Goal: Task Accomplishment & Management: Complete application form

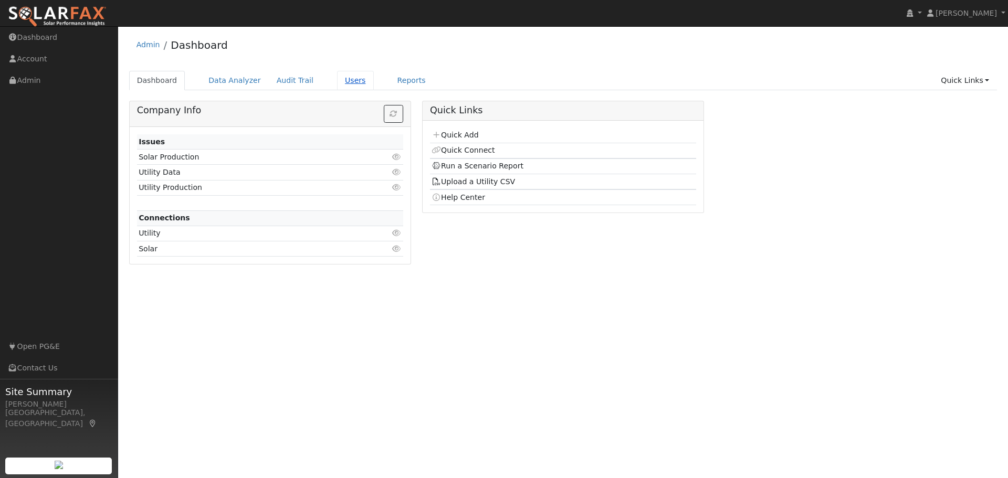
click at [337, 79] on link "Users" at bounding box center [355, 80] width 37 height 19
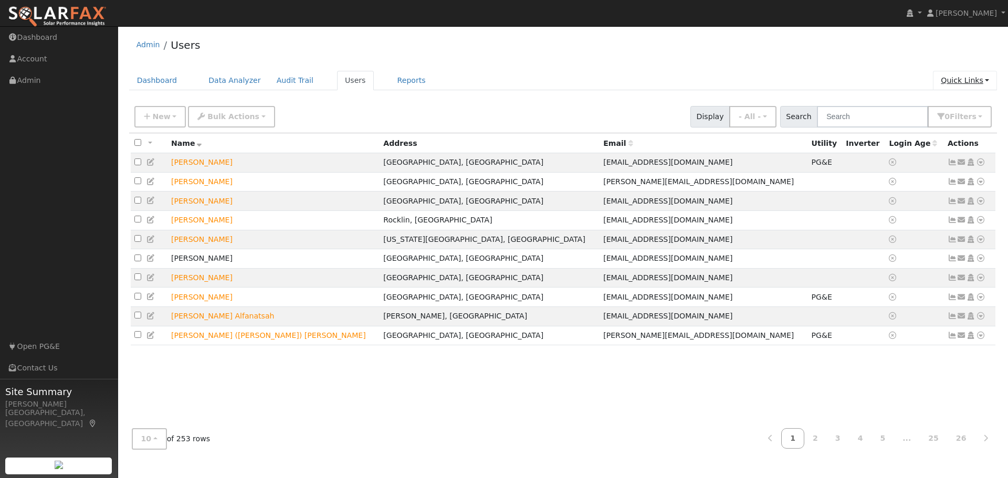
click at [968, 82] on link "Quick Links" at bounding box center [965, 80] width 64 height 19
click at [927, 103] on link "Quick Add" at bounding box center [943, 103] width 107 height 15
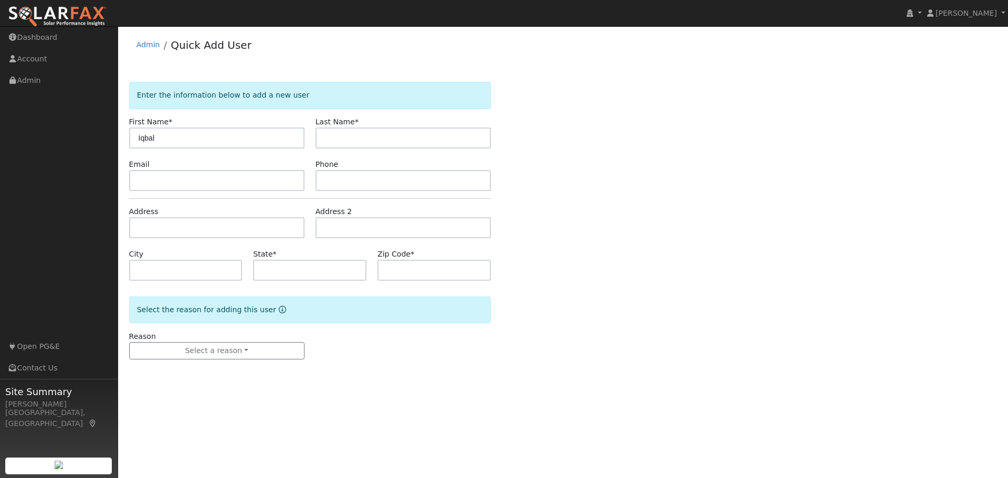
type input "Iqbal"
click at [340, 137] on input "text" at bounding box center [402, 138] width 175 height 21
type input "[PERSON_NAME]"
click at [694, 200] on div "Enter the information below to add a new user First Name * [PERSON_NAME] Last N…" at bounding box center [563, 231] width 868 height 299
click at [163, 186] on input "text" at bounding box center [216, 180] width 175 height 21
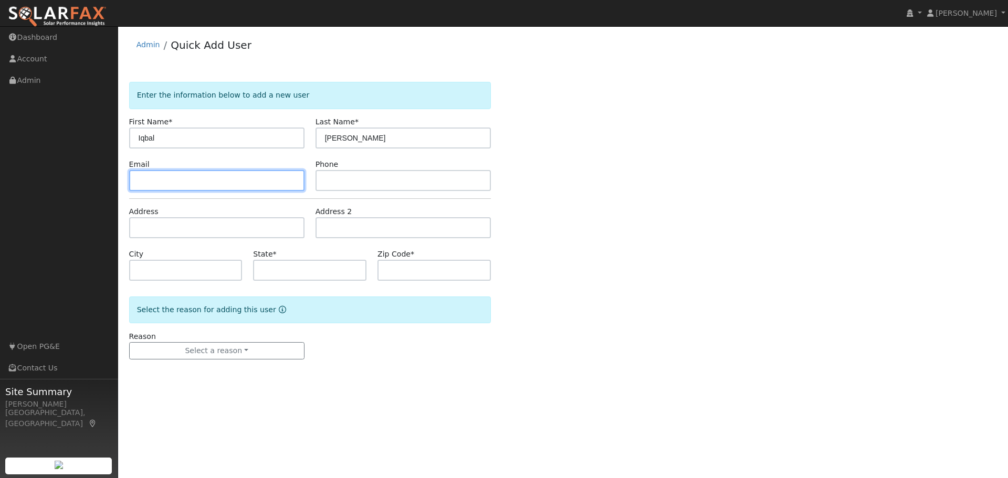
paste input "[EMAIL_ADDRESS][DOMAIN_NAME]"
type input "[EMAIL_ADDRESS][DOMAIN_NAME]"
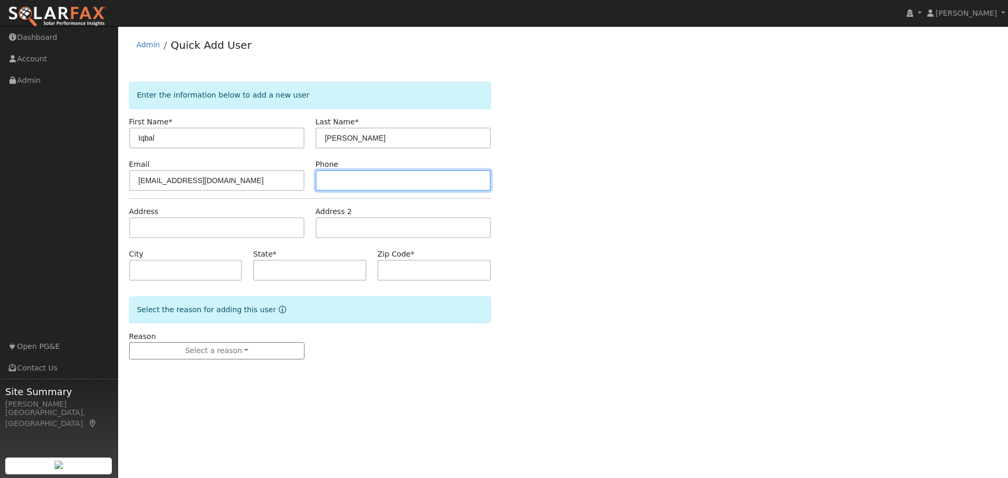
click at [340, 184] on input "text" at bounding box center [402, 180] width 175 height 21
paste input "[PHONE_NUMBER]"
type input "[PHONE_NUMBER]"
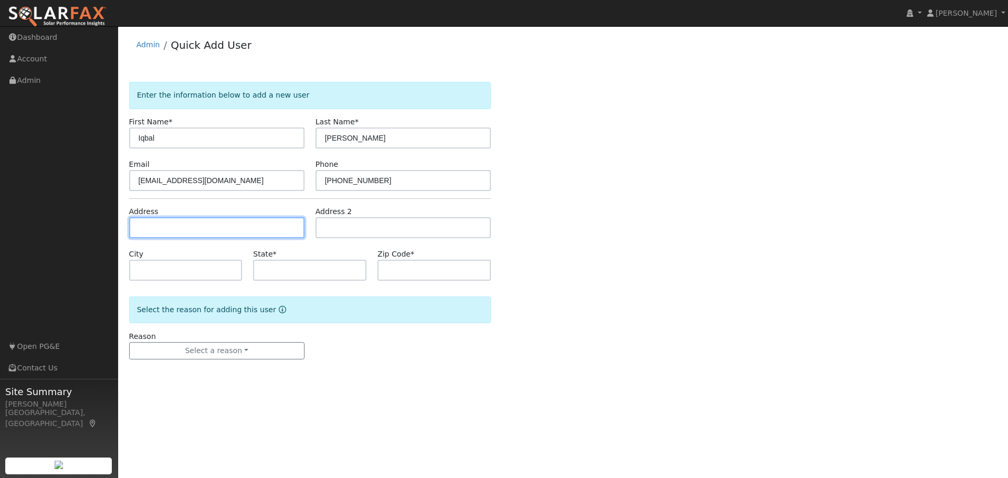
click at [155, 230] on input "text" at bounding box center [216, 227] width 175 height 21
type input "[STREET_ADDRESS][PERSON_NAME]"
type input "Gilroy"
type input "CA"
type input "95020"
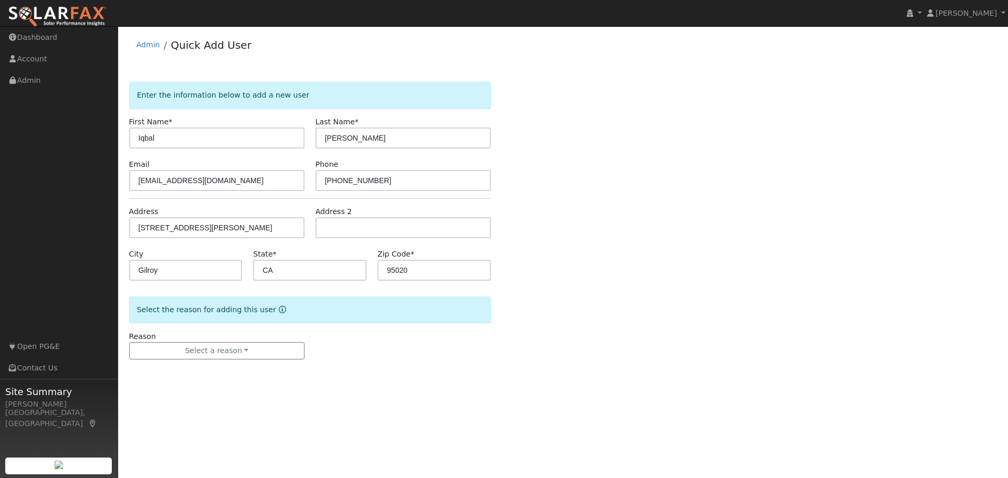
click at [686, 270] on div "Enter the information below to add a new user First Name * [PERSON_NAME] Last N…" at bounding box center [563, 231] width 868 height 299
click at [200, 352] on button "Select a reason" at bounding box center [216, 351] width 175 height 18
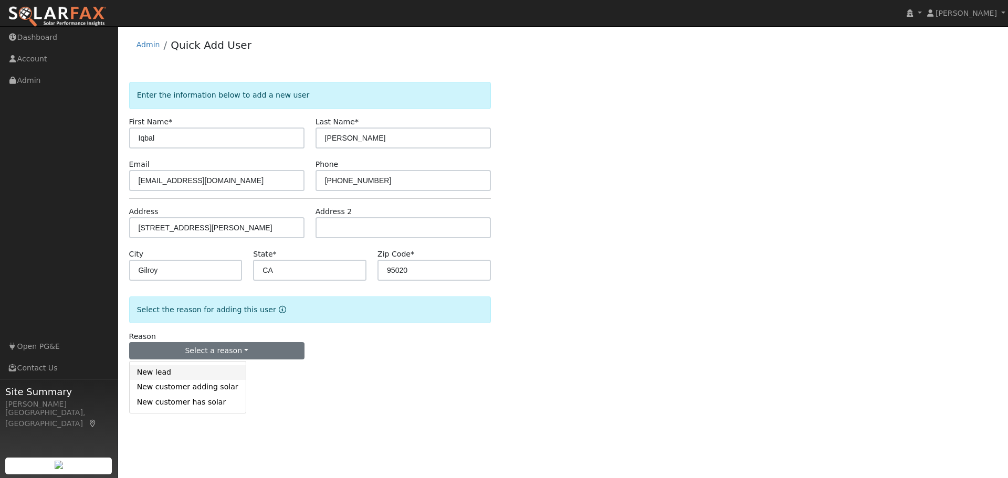
click at [152, 374] on link "New lead" at bounding box center [188, 372] width 116 height 15
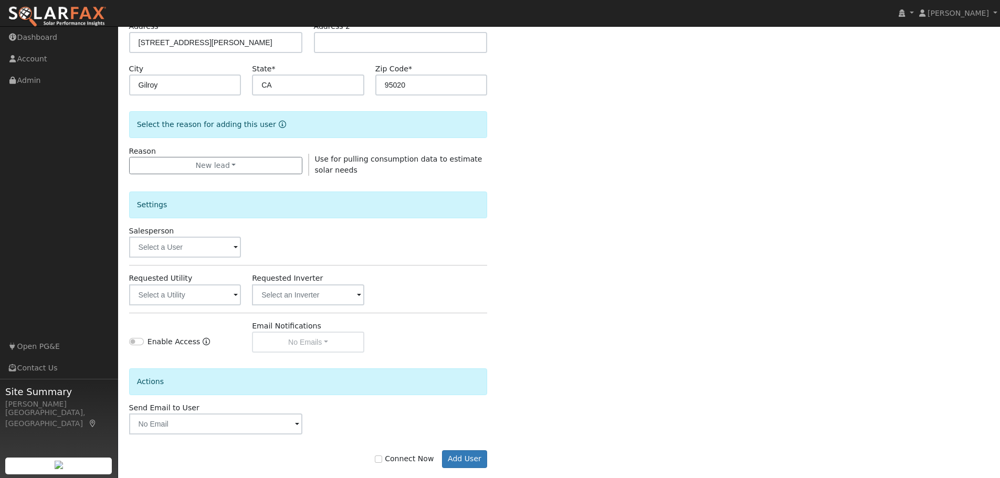
scroll to position [202, 0]
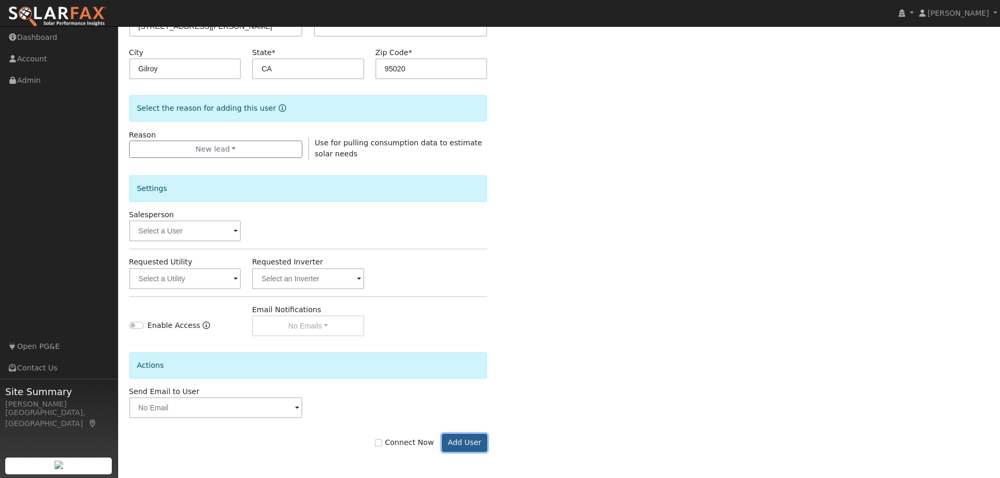
click at [479, 445] on button "Add User" at bounding box center [465, 443] width 46 height 18
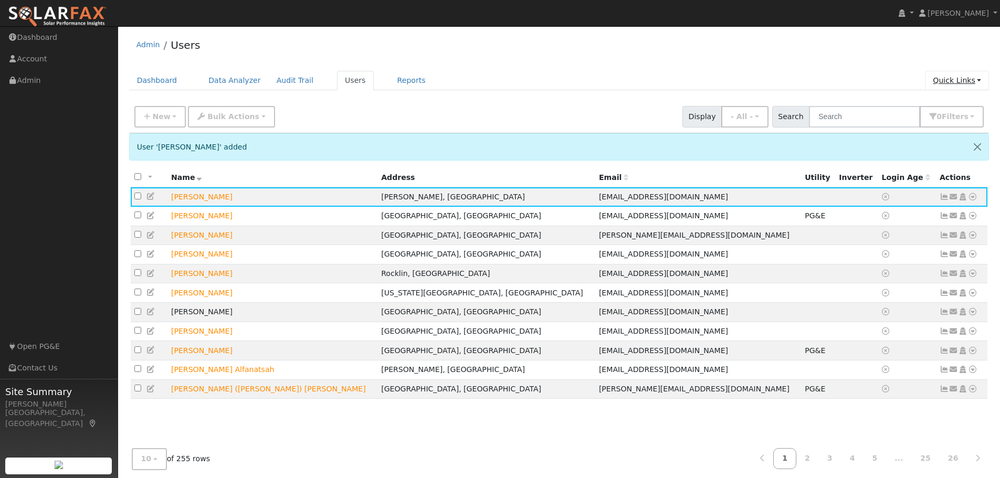
click at [953, 77] on link "Quick Links" at bounding box center [957, 80] width 64 height 19
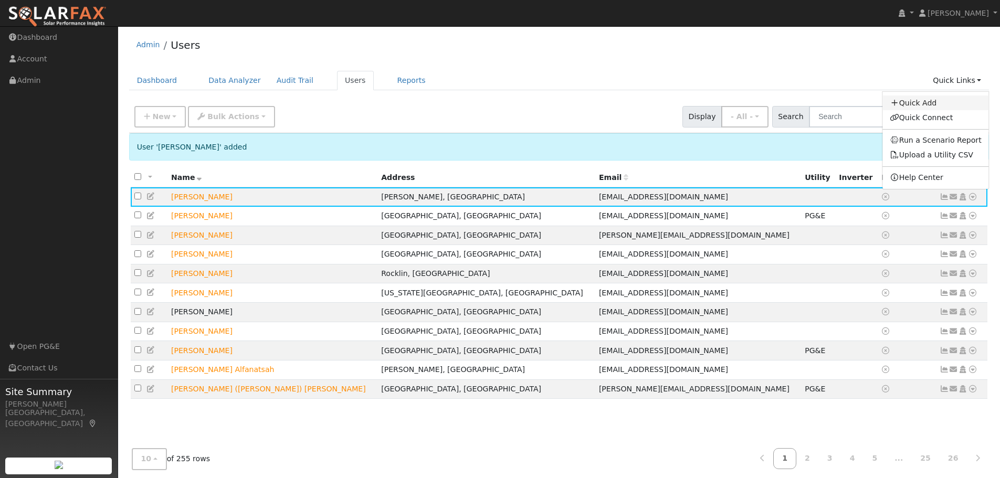
click at [938, 101] on link "Quick Add" at bounding box center [935, 103] width 107 height 15
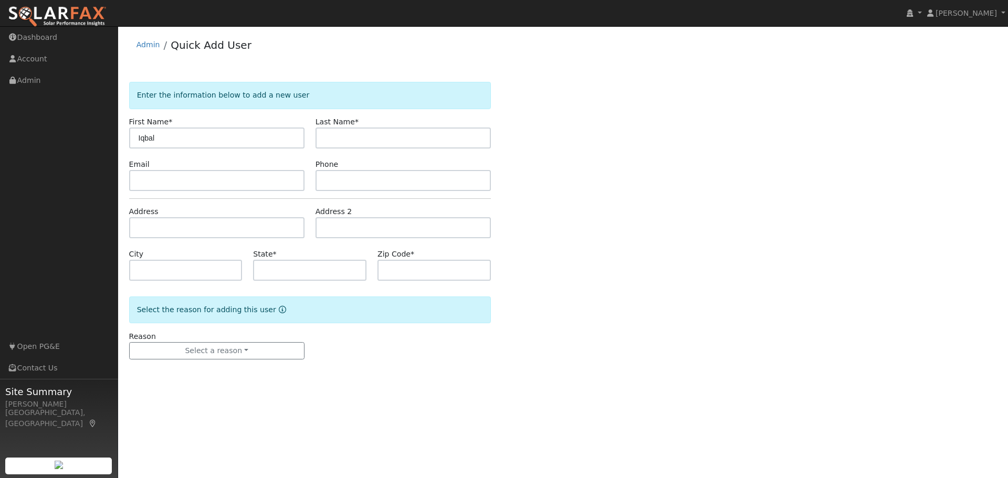
type input "Iqbal"
type input "Mirza"
click at [156, 183] on input "text" at bounding box center [216, 180] width 175 height 21
paste input "i.mirza50@gmail.com"
type input "i.mirza50@gmail.com"
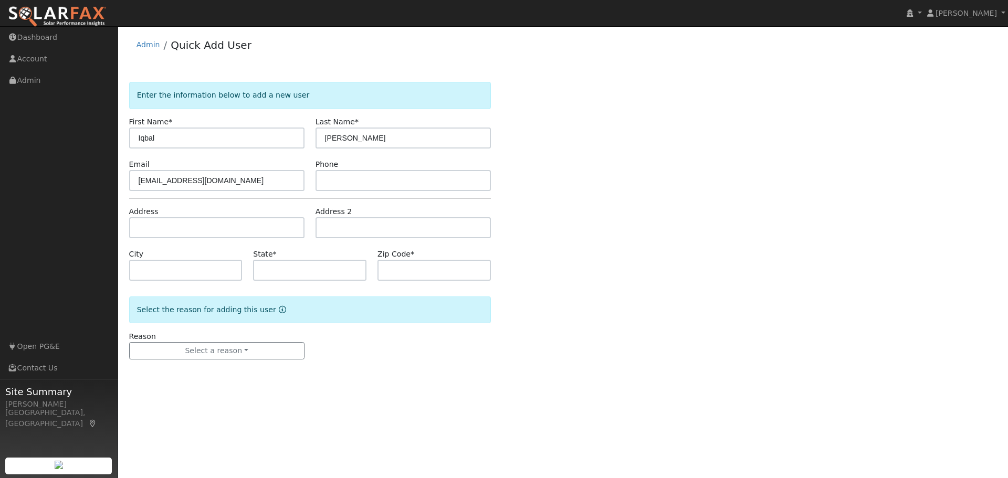
click at [746, 256] on div "Enter the information below to add a new user First Name * Iqbal Last Name * Mi…" at bounding box center [563, 231] width 868 height 299
drag, startPoint x: 1003, startPoint y: 265, endPoint x: 343, endPoint y: 181, distance: 664.6
click at [343, 181] on input "text" at bounding box center [402, 180] width 175 height 21
paste input "i.mirza50@gmail.com"
type input "i.mirza50@gmail.com"
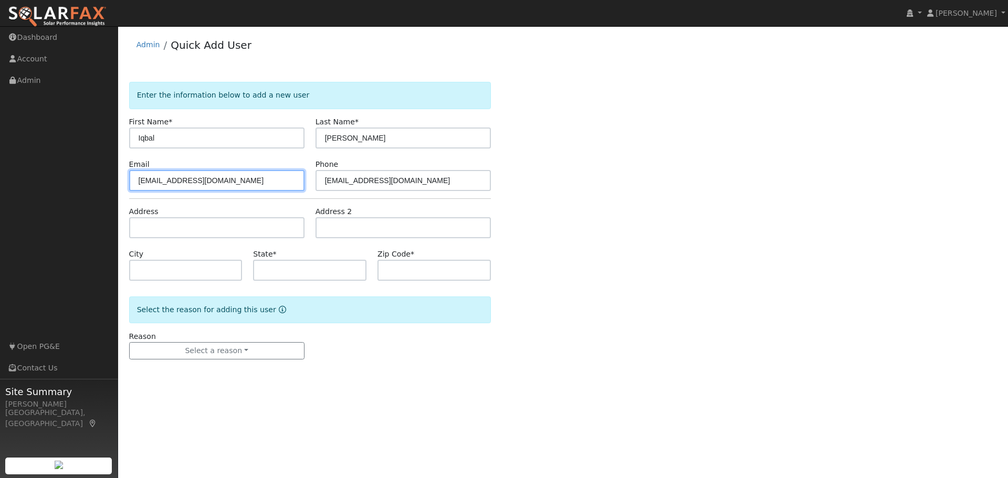
click at [223, 185] on input "i.mirza50@gmail.com" at bounding box center [216, 180] width 175 height 21
click at [167, 179] on input "i.mirza50@gmail.com" at bounding box center [216, 180] width 175 height 21
type input "i.mirza50+abc@gmail.com"
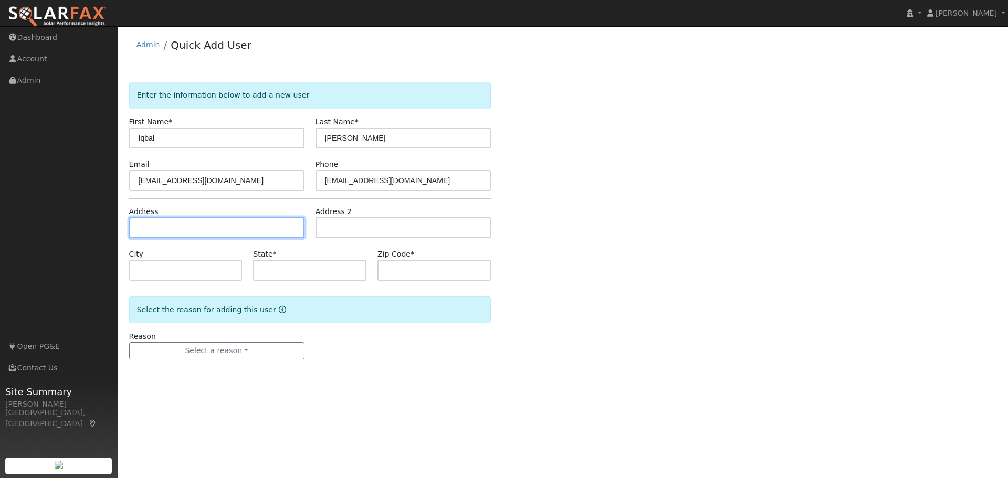
click at [178, 229] on input "text" at bounding box center [216, 227] width 175 height 21
click at [145, 230] on input "text" at bounding box center [216, 227] width 175 height 21
type input "7011 Angelo Lane"
type input "Gilroy"
type input "CA"
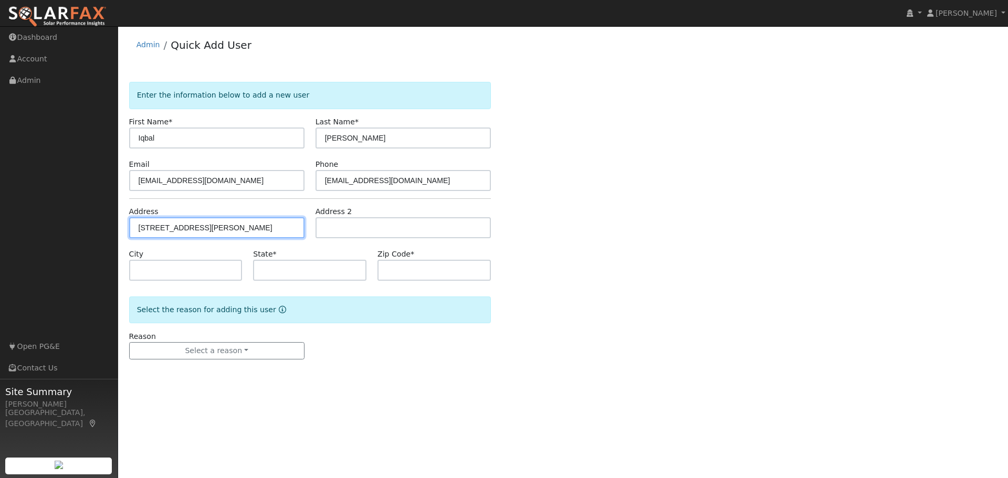
type input "95020"
click at [663, 281] on div "Enter the information below to add a new user First Name * Iqbal Last Name * Mi…" at bounding box center [563, 231] width 868 height 299
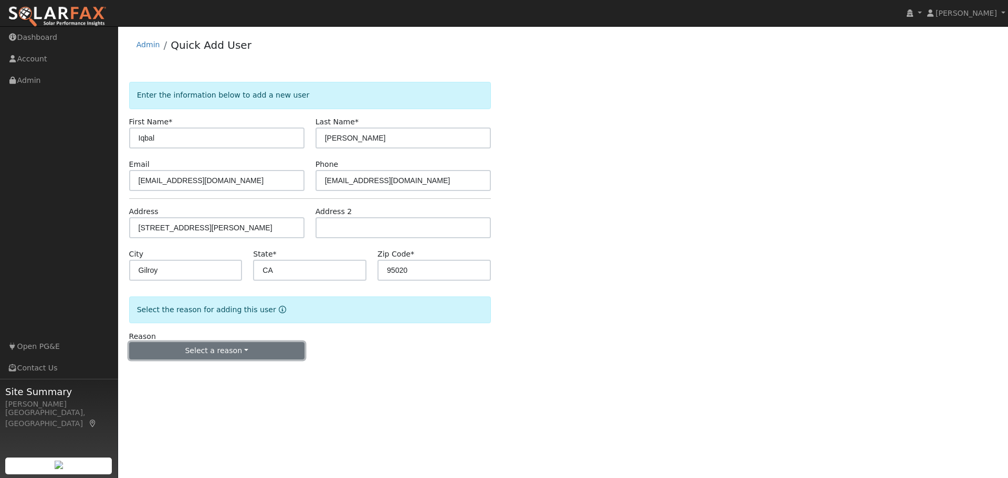
click at [219, 346] on button "Select a reason" at bounding box center [216, 351] width 175 height 18
click at [150, 371] on link "New lead" at bounding box center [188, 372] width 116 height 15
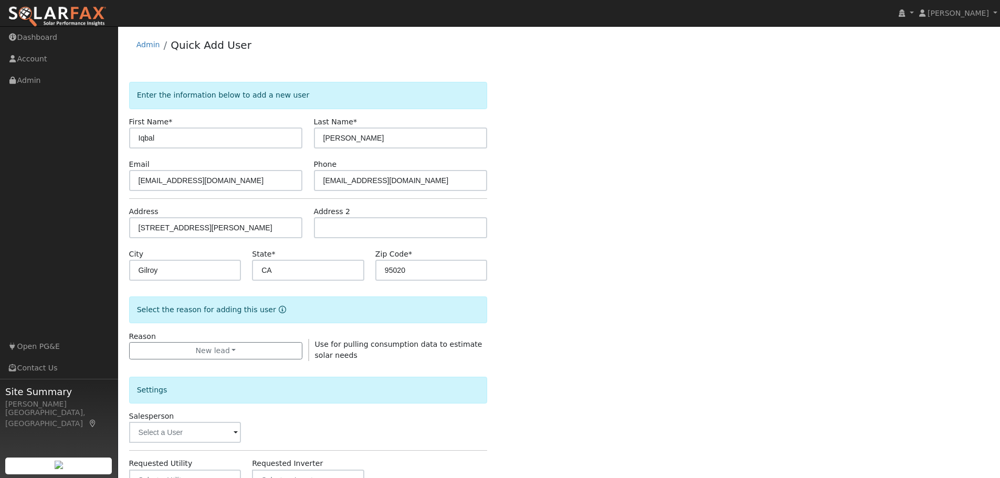
click at [710, 321] on div "Enter the information below to add a new user First Name * Iqbal Last Name * Mi…" at bounding box center [559, 378] width 860 height 593
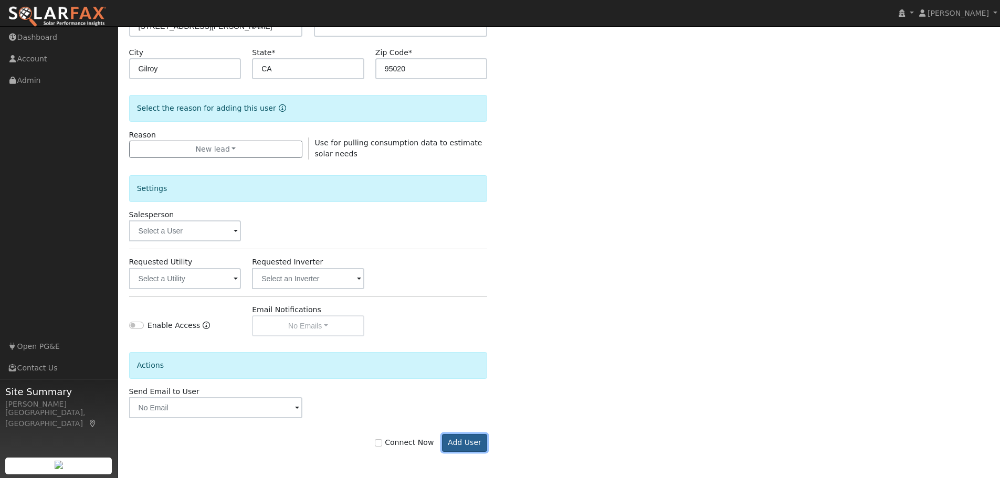
click at [478, 448] on button "Add User" at bounding box center [465, 443] width 46 height 18
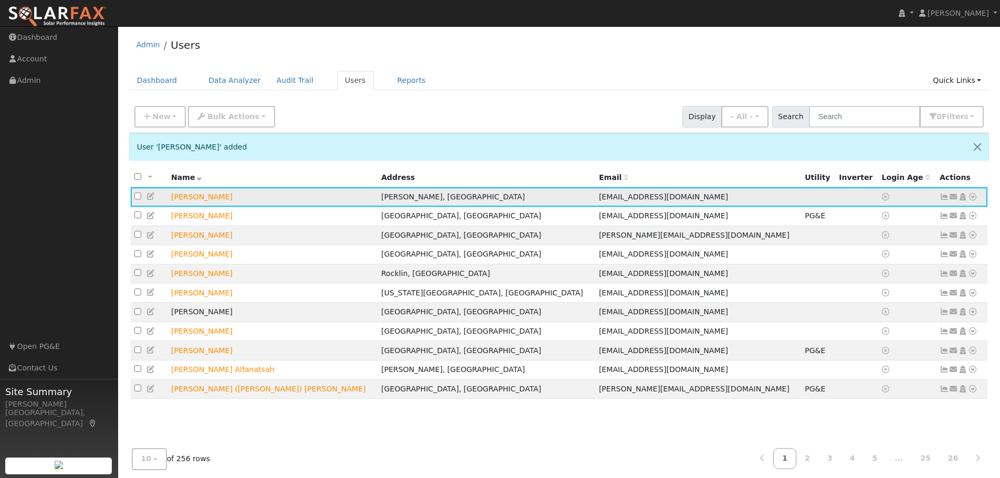
click at [974, 197] on icon at bounding box center [972, 196] width 9 height 7
click at [719, 143] on div "User 'Iqbal Mirza' added" at bounding box center [559, 146] width 860 height 27
click at [856, 121] on input "text" at bounding box center [864, 117] width 111 height 22
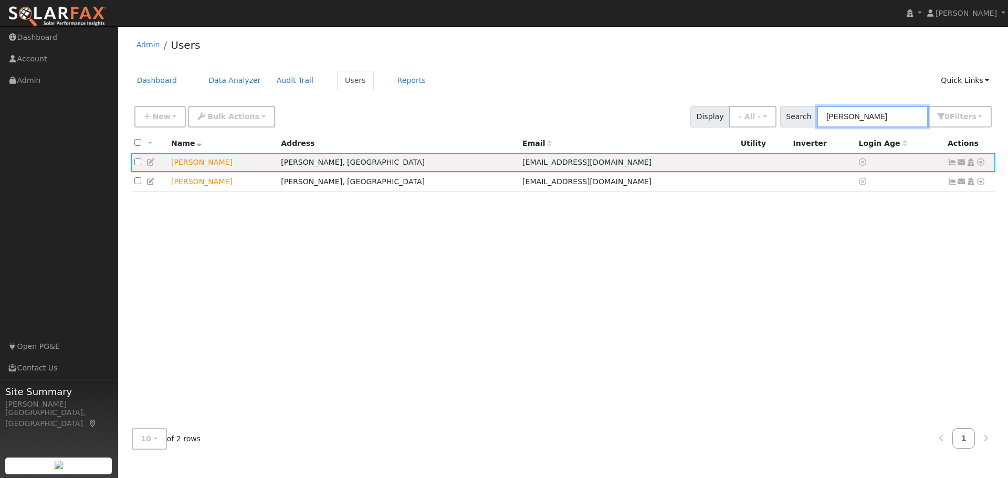
type input "mirza"
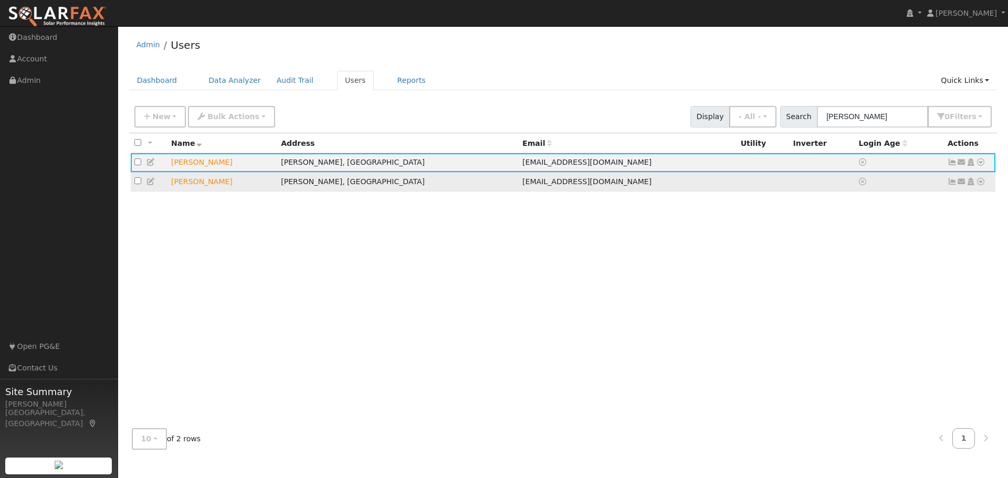
click at [196, 184] on td "[PERSON_NAME]" at bounding box center [222, 181] width 110 height 19
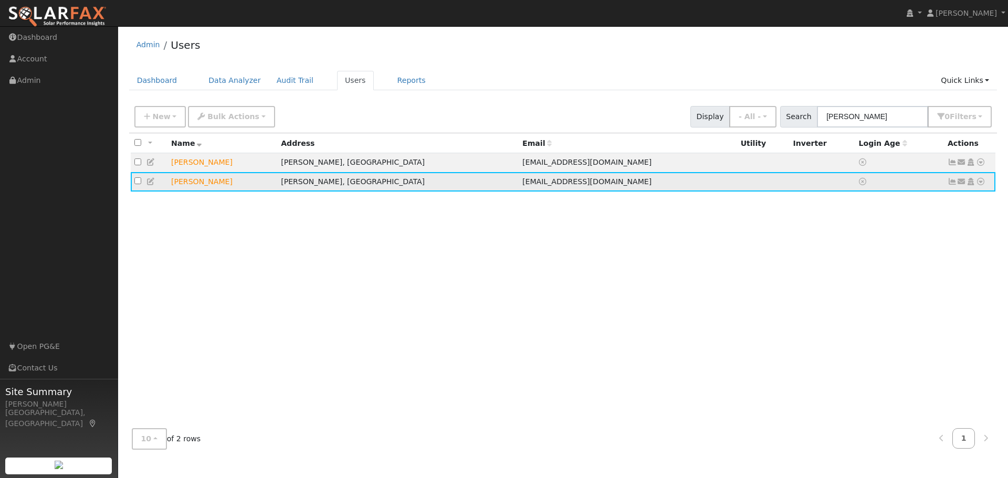
click at [979, 184] on icon at bounding box center [980, 181] width 9 height 7
click at [944, 207] on link "Data Analyzer" at bounding box center [946, 200] width 76 height 15
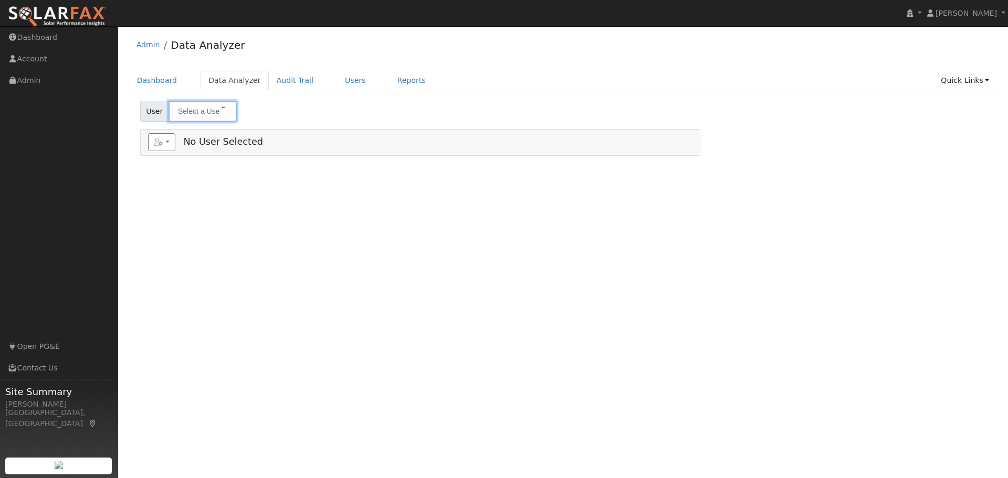
type input "[PERSON_NAME]"
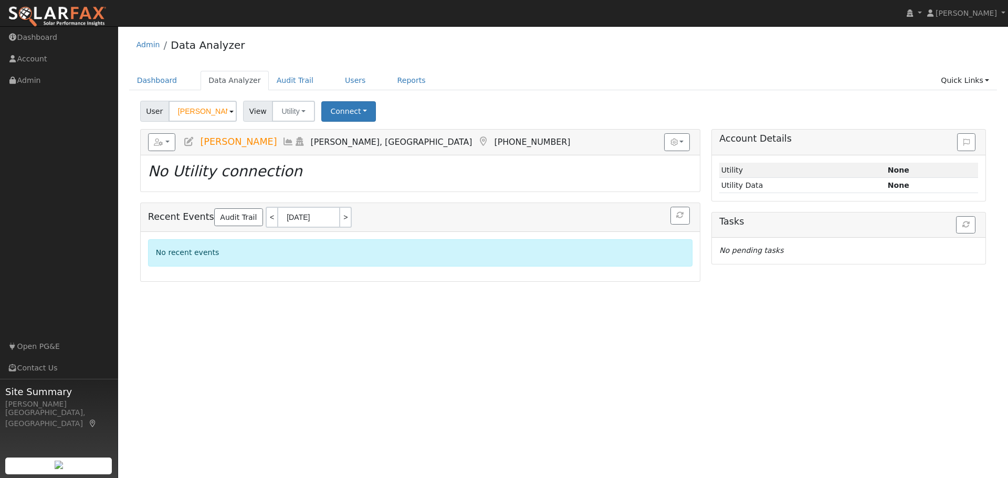
click at [231, 145] on span "[PERSON_NAME]" at bounding box center [238, 141] width 77 height 10
click at [339, 80] on link "Users" at bounding box center [355, 80] width 37 height 19
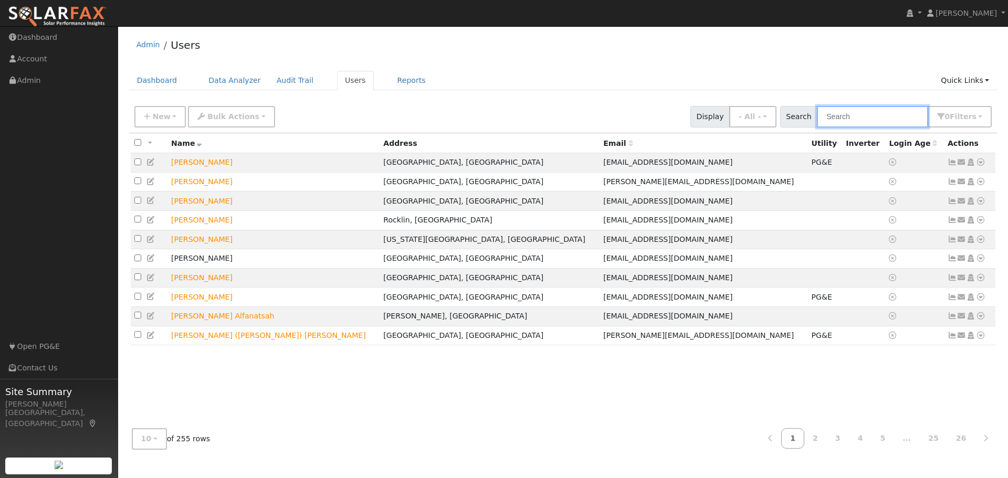
click at [891, 114] on input "text" at bounding box center [872, 117] width 111 height 22
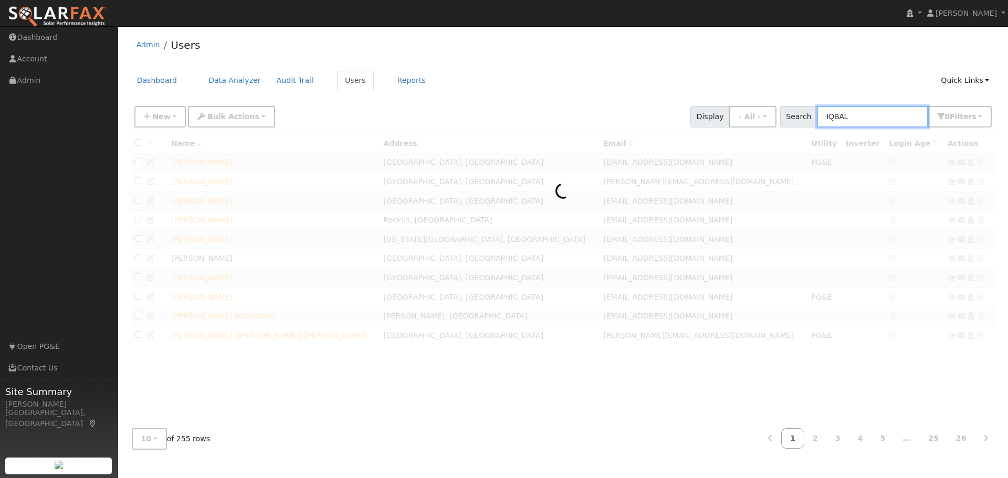
type input "IQBAL"
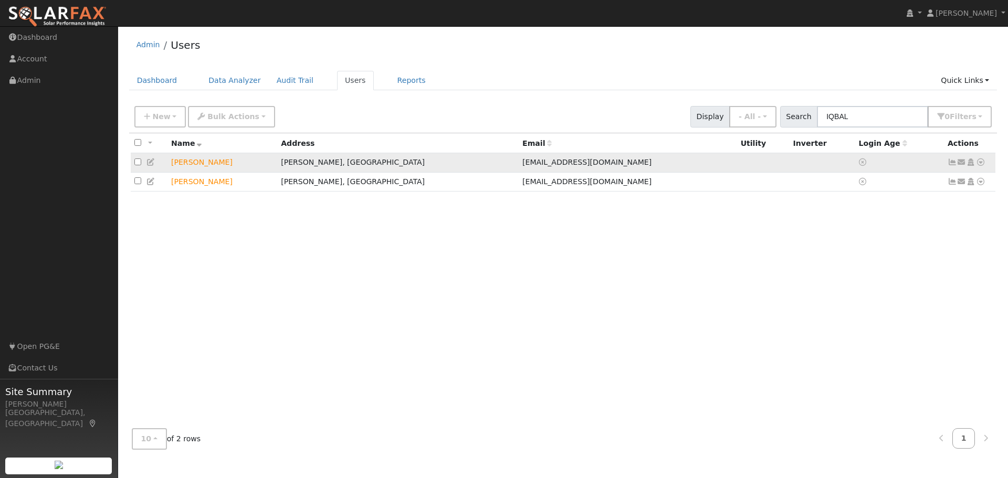
click at [184, 165] on td "[PERSON_NAME]" at bounding box center [222, 162] width 110 height 19
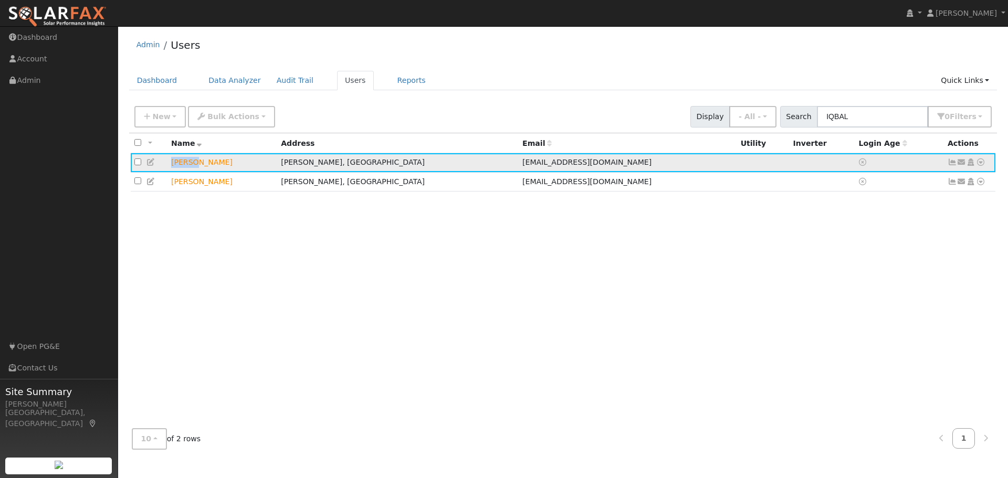
click at [184, 165] on td "[PERSON_NAME]" at bounding box center [222, 162] width 110 height 19
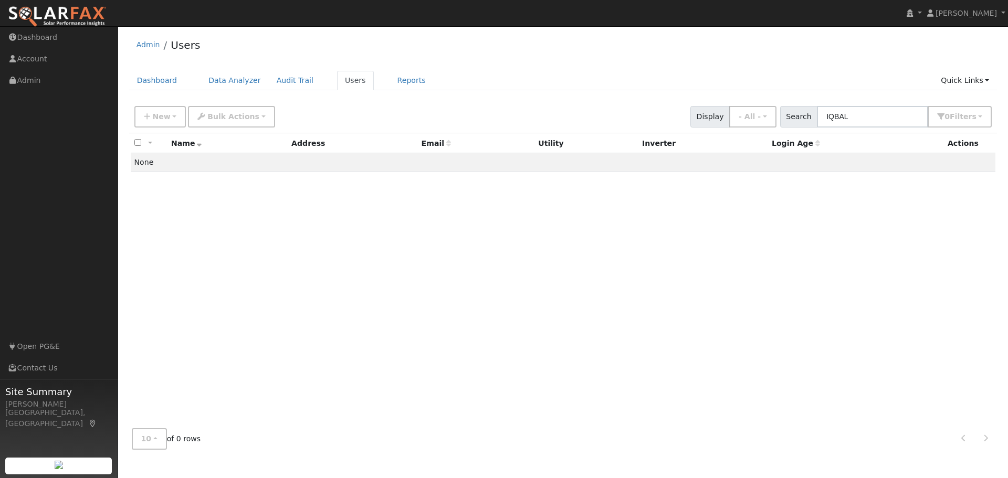
drag, startPoint x: 443, startPoint y: 298, endPoint x: 880, endPoint y: 220, distance: 444.6
click at [448, 298] on div "All None All on page None on page Name Address Email Utility Inverter Login Age…" at bounding box center [563, 276] width 868 height 287
click at [859, 114] on input "IQBAL" at bounding box center [872, 117] width 111 height 22
click at [872, 117] on input "IQBAL" at bounding box center [872, 117] width 111 height 22
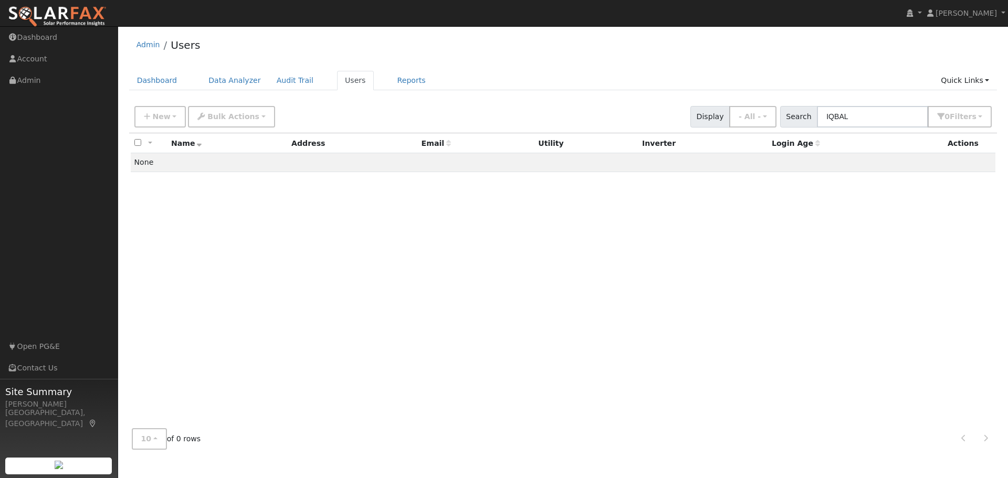
click at [601, 27] on div "installed Amber Laney Amber Laney Profile My Company Help Center Terms Of Servi…" at bounding box center [504, 252] width 1008 height 452
drag, startPoint x: 513, startPoint y: 78, endPoint x: 529, endPoint y: 75, distance: 15.5
click at [514, 78] on ul "Dashboard Data Analyzer Audit Trail Users Reports Quick Links Quick Add Quick C…" at bounding box center [563, 80] width 868 height 19
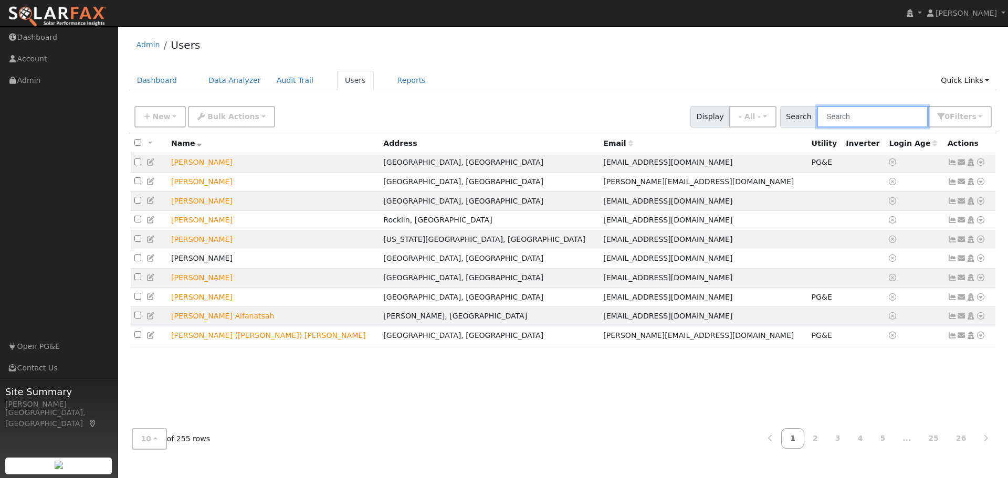
click at [868, 117] on input "text" at bounding box center [872, 117] width 111 height 22
type input "[PERSON_NAME]"
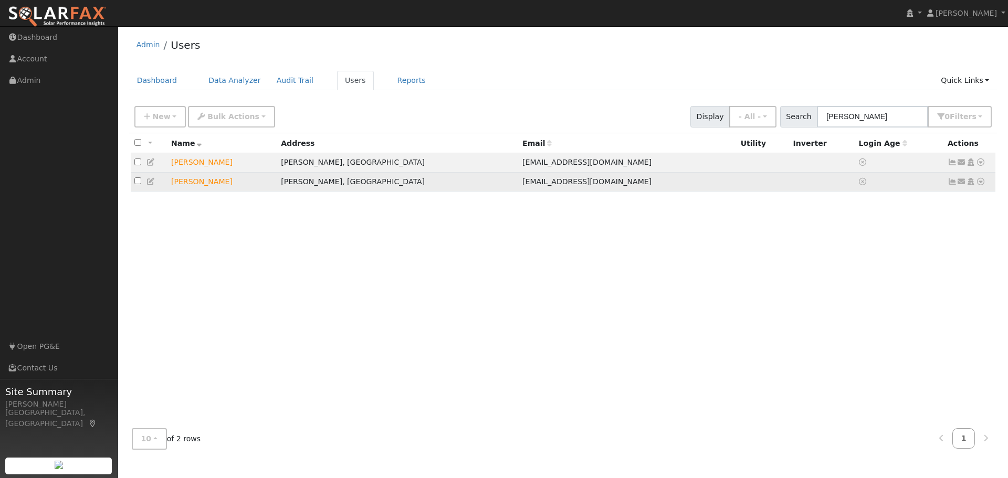
click at [981, 184] on icon at bounding box center [980, 181] width 9 height 7
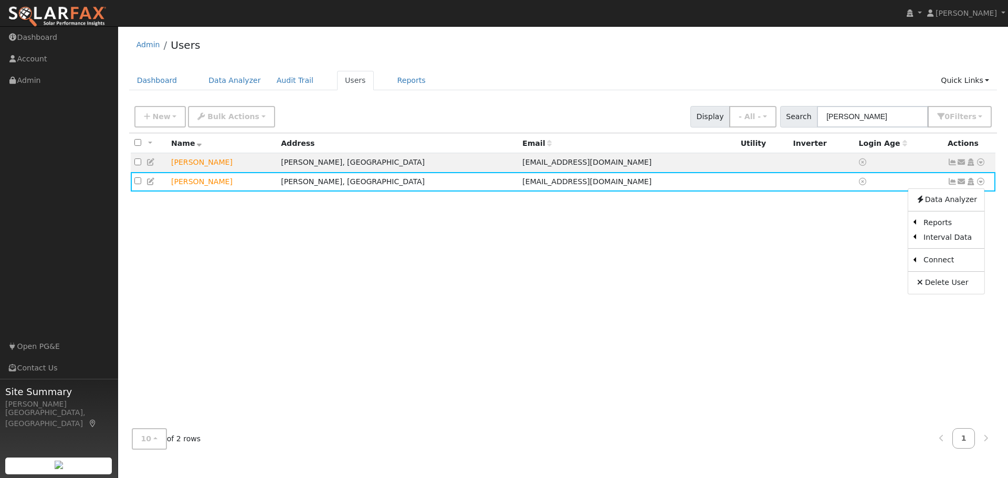
drag, startPoint x: 536, startPoint y: 262, endPoint x: 487, endPoint y: 262, distance: 49.3
click at [535, 262] on div "All None All on page None on page Name Address Email Utility Inverter Login Age…" at bounding box center [563, 276] width 868 height 287
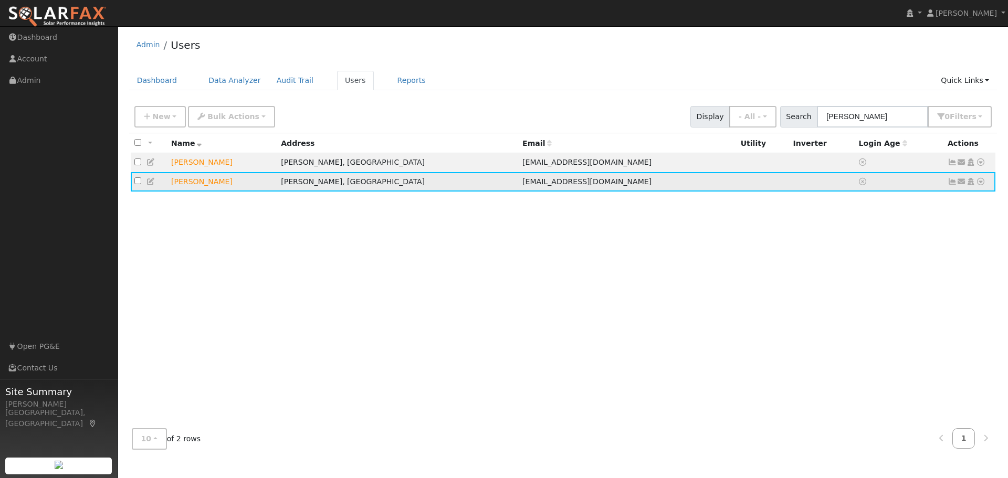
click at [137, 183] on input "checkbox" at bounding box center [137, 180] width 7 height 7
click at [134, 182] on input "checkbox" at bounding box center [137, 180] width 7 height 7
checkbox input "false"
click at [150, 184] on icon at bounding box center [150, 181] width 9 height 7
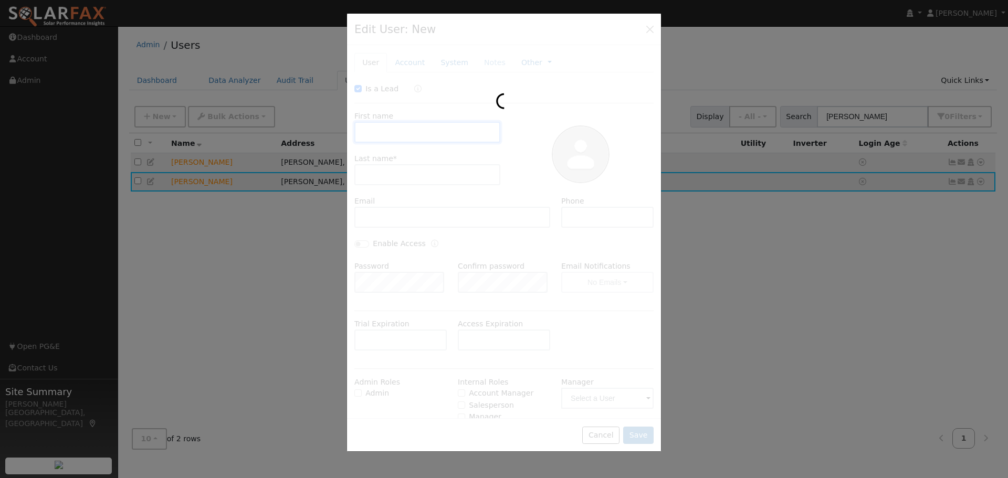
checkbox input "true"
type input "Iqbal"
type input "Mirza"
type input "[EMAIL_ADDRESS][DOMAIN_NAME]"
type input "(408) 655-2340"
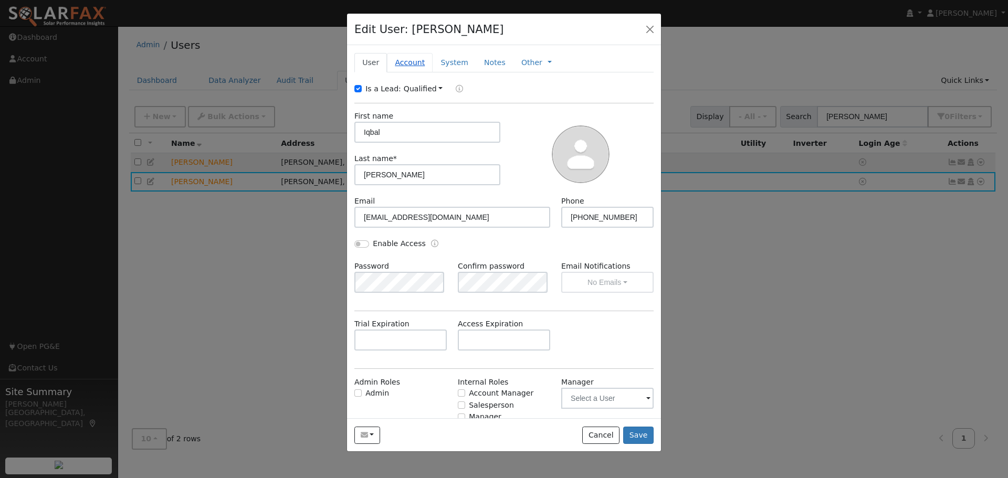
click at [401, 65] on link "Account" at bounding box center [410, 62] width 46 height 19
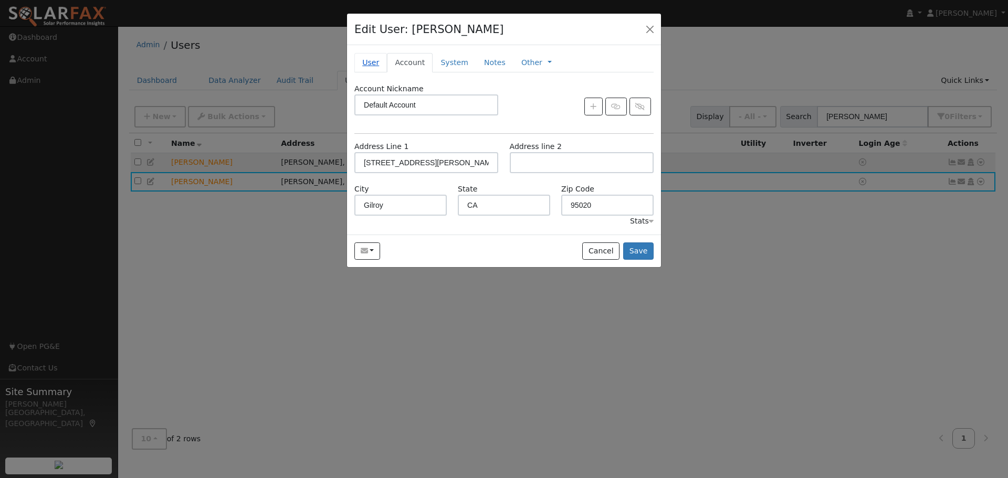
click at [370, 60] on link "User" at bounding box center [370, 62] width 33 height 19
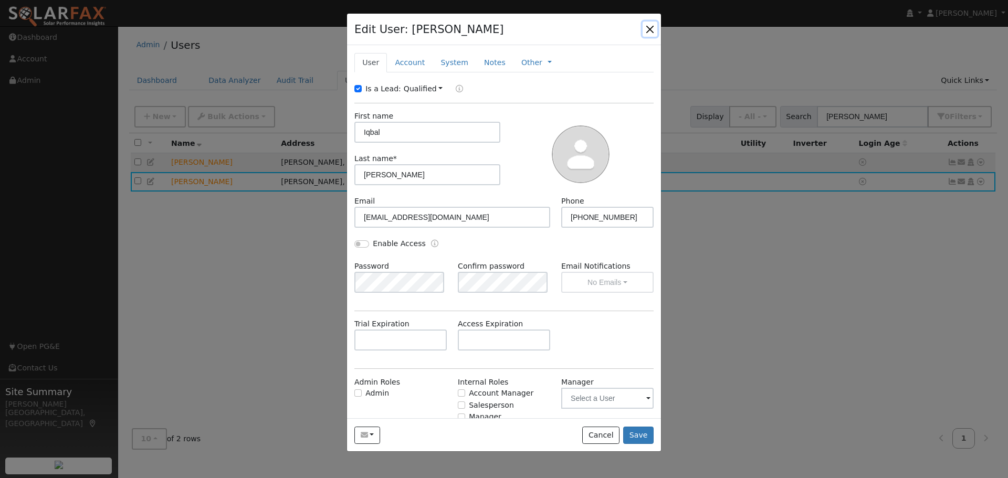
click at [645, 33] on button "button" at bounding box center [649, 29] width 15 height 15
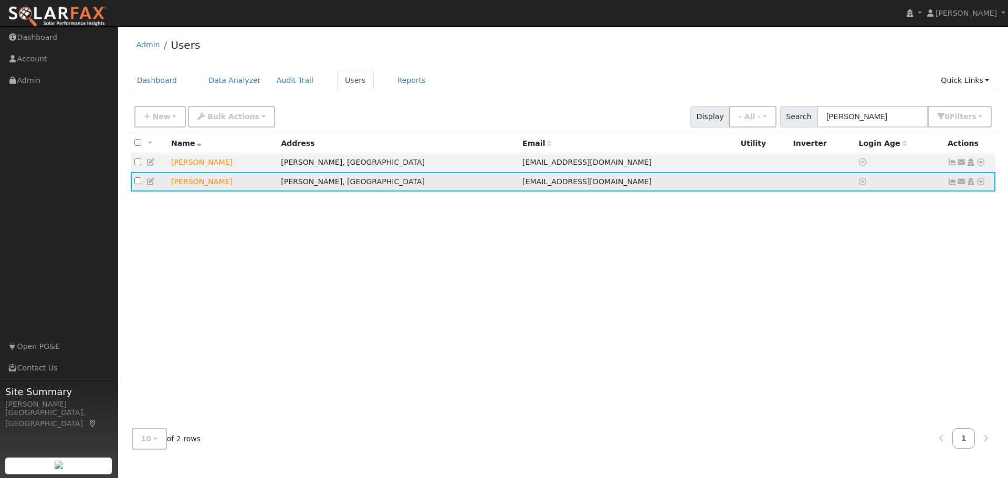
click at [979, 185] on icon at bounding box center [980, 181] width 9 height 7
click at [939, 206] on link "Data Analyzer" at bounding box center [946, 200] width 76 height 15
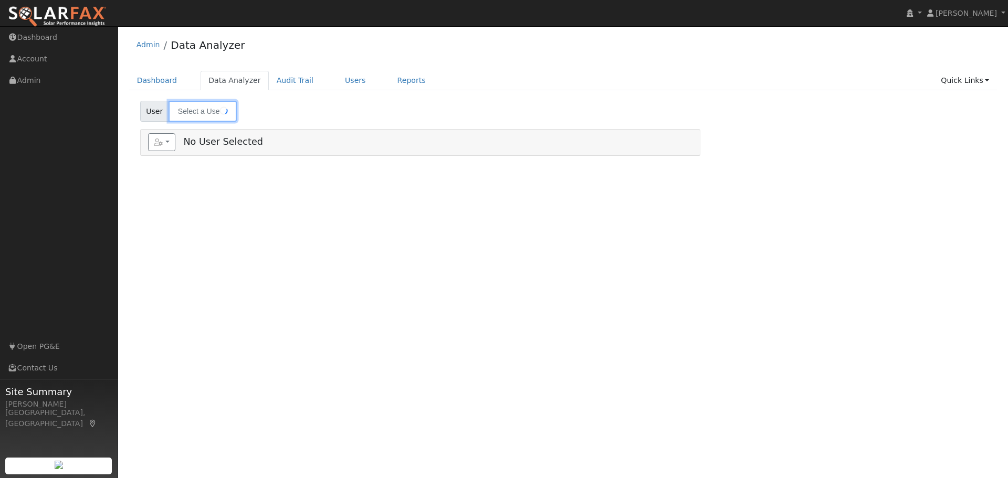
type input "[PERSON_NAME]"
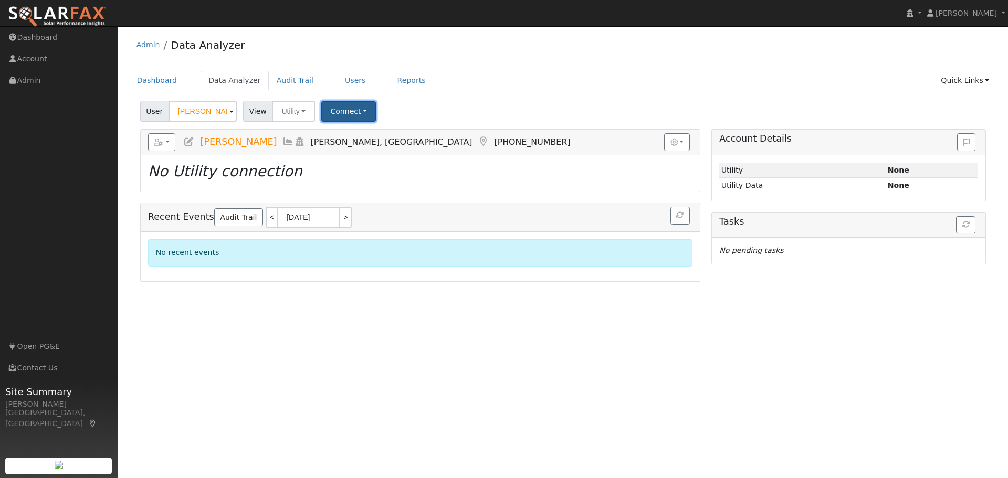
click at [331, 107] on button "Connect" at bounding box center [348, 111] width 55 height 20
click at [392, 134] on icon at bounding box center [394, 133] width 5 height 7
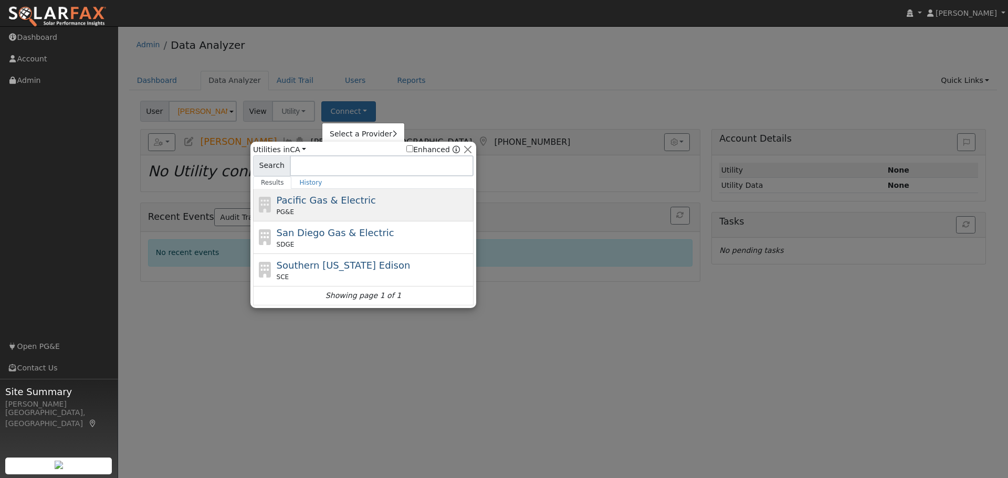
click at [333, 213] on div "PG&E" at bounding box center [374, 211] width 195 height 9
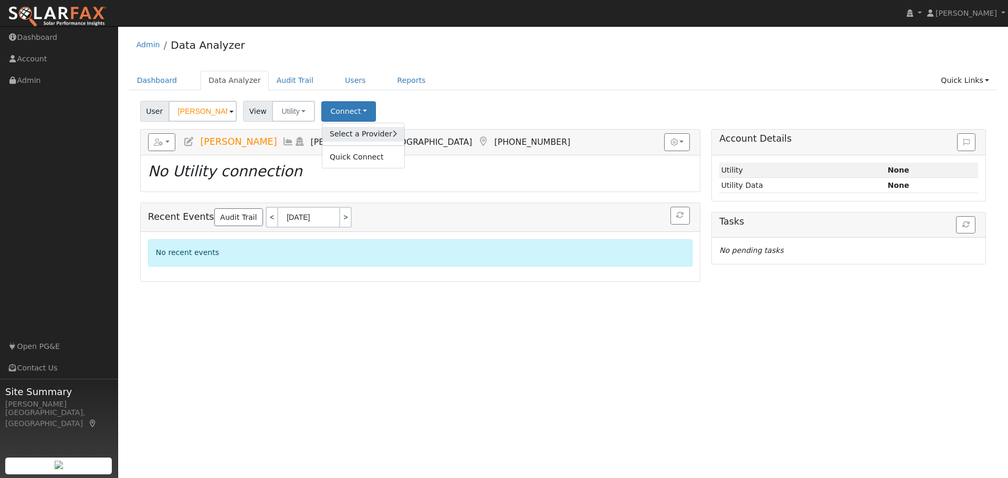
click at [356, 130] on link "Select a Provider" at bounding box center [363, 134] width 82 height 15
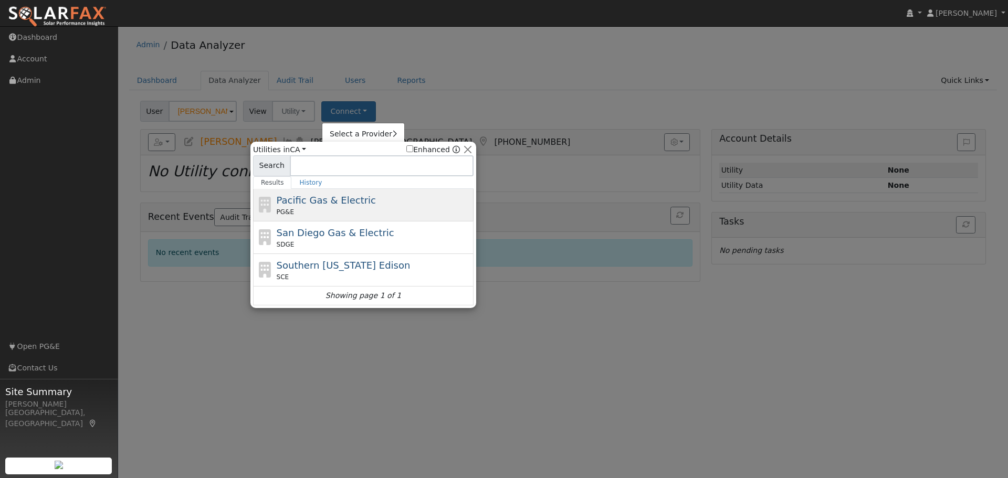
click at [356, 199] on div "Pacific Gas & Electric PG&E" at bounding box center [374, 205] width 195 height 24
